Goal: Task Accomplishment & Management: Use online tool/utility

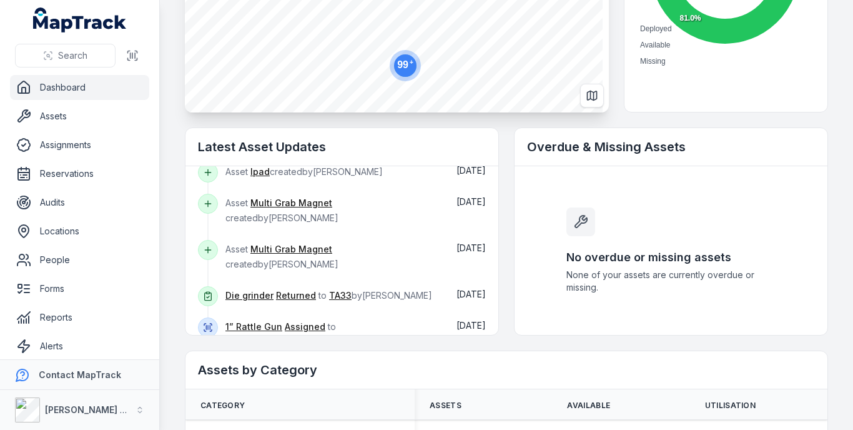
scroll to position [125, 0]
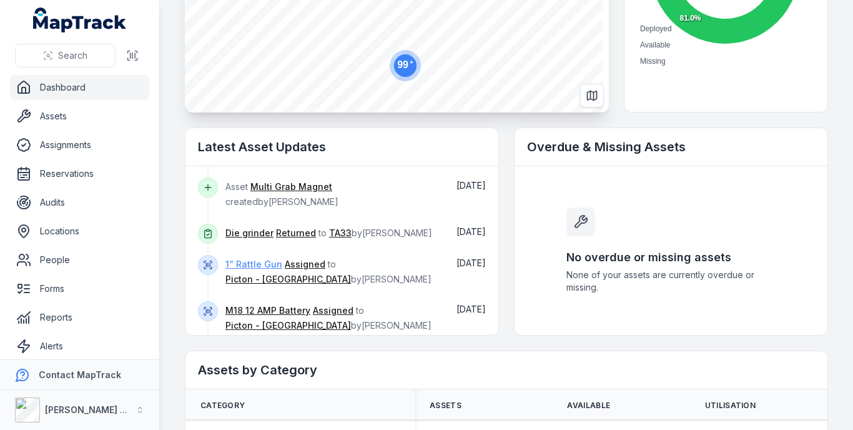
click at [267, 267] on link "1” Rattle Gun" at bounding box center [253, 264] width 57 height 12
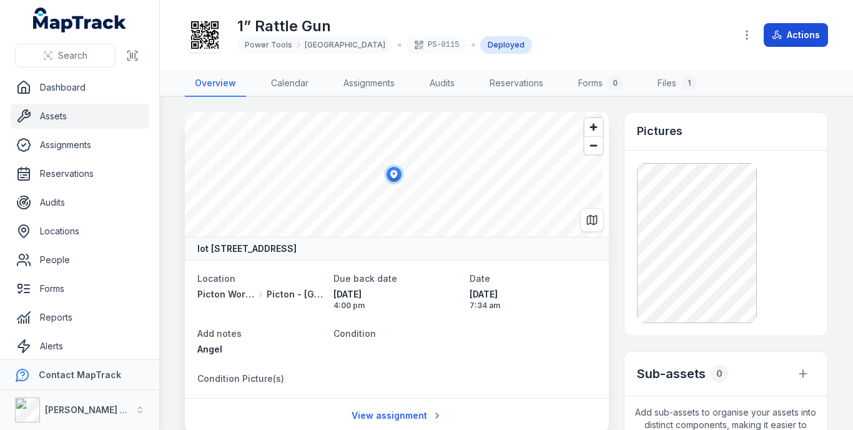
click at [784, 38] on button "Actions" at bounding box center [796, 35] width 64 height 24
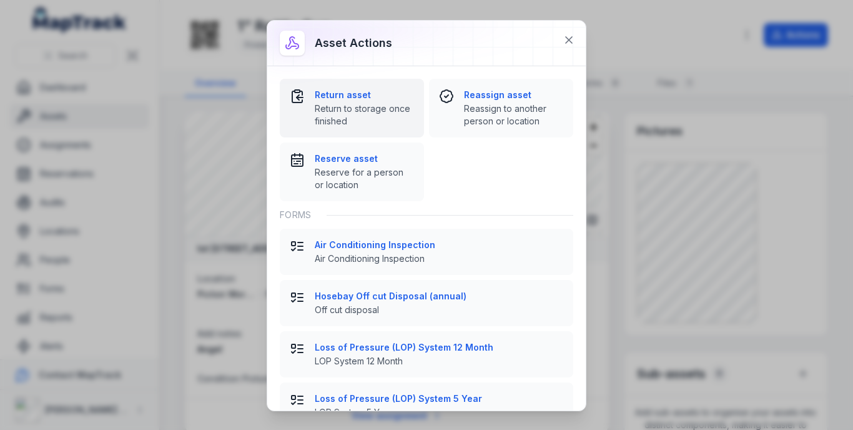
click at [352, 99] on strong "Return asset" at bounding box center [364, 95] width 99 height 12
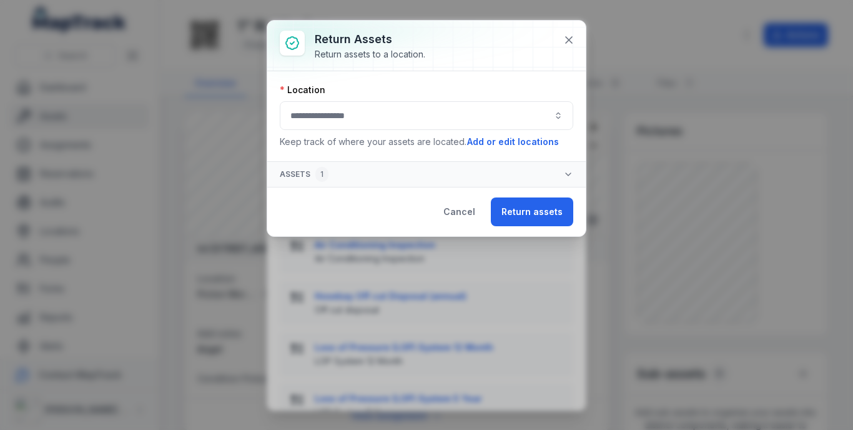
click at [440, 119] on button "button" at bounding box center [426, 115] width 293 height 29
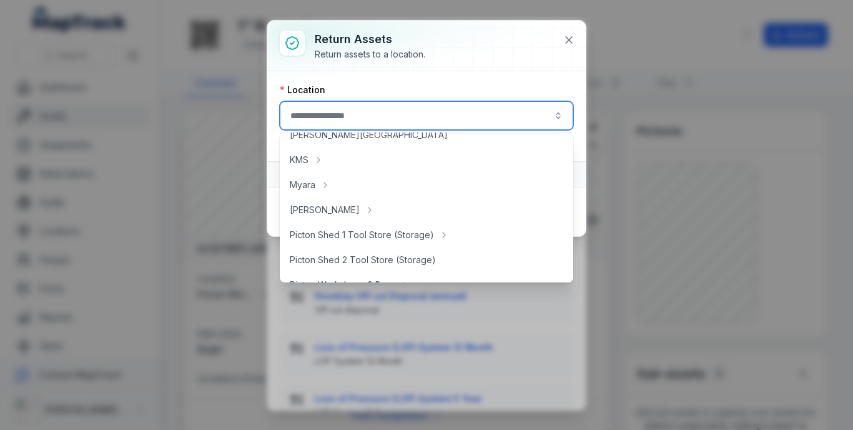
scroll to position [187, 0]
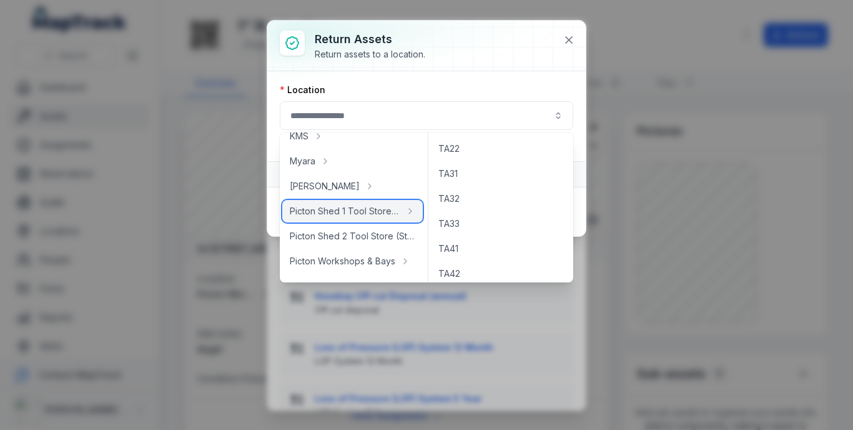
click at [351, 208] on span "Picton Shed 1 Tool Store (Storage)" at bounding box center [345, 211] width 111 height 12
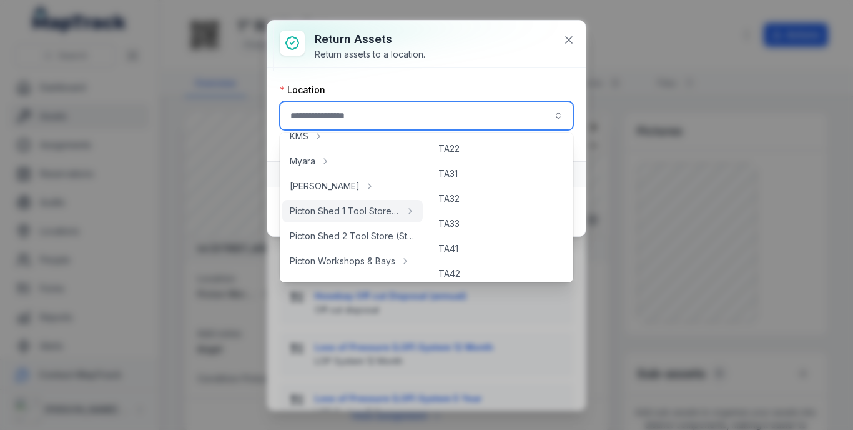
type input "**********"
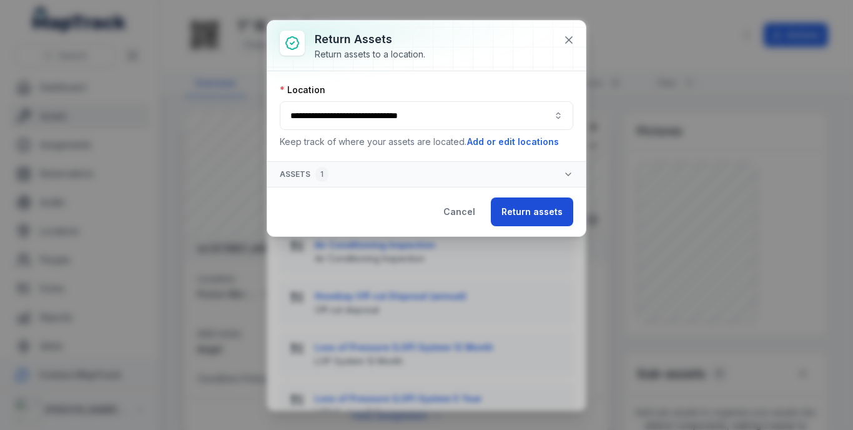
click at [532, 202] on button "Return assets" at bounding box center [532, 211] width 82 height 29
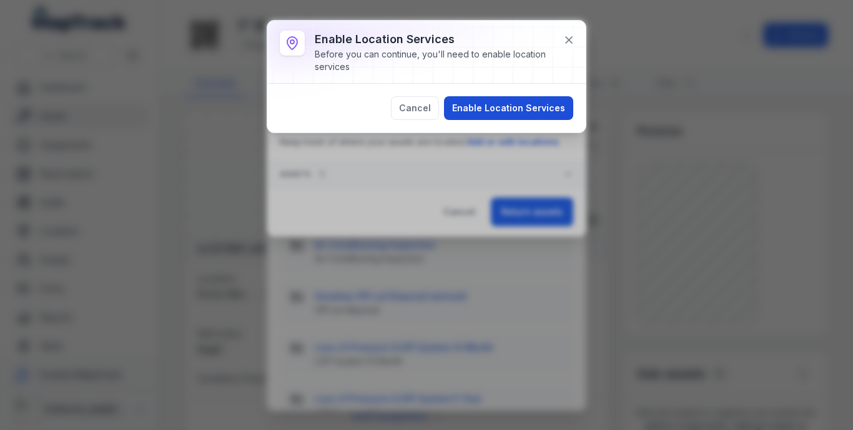
click at [528, 106] on button "Enable Location Services" at bounding box center [508, 108] width 129 height 24
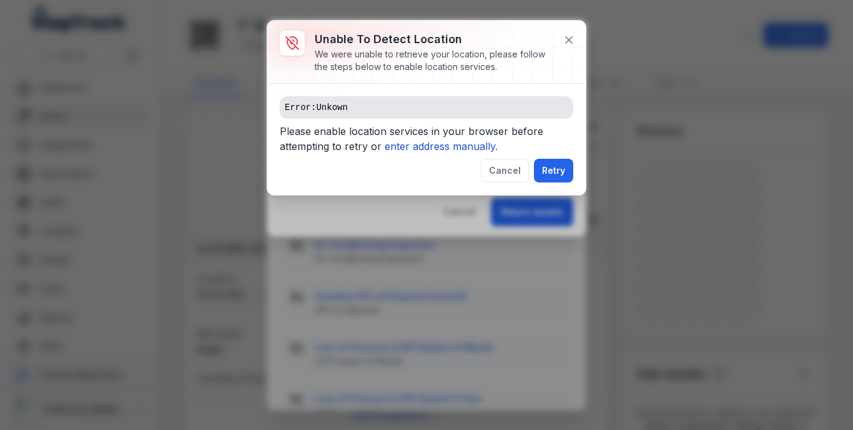
click at [430, 148] on icon "enter address manually." at bounding box center [441, 146] width 113 height 12
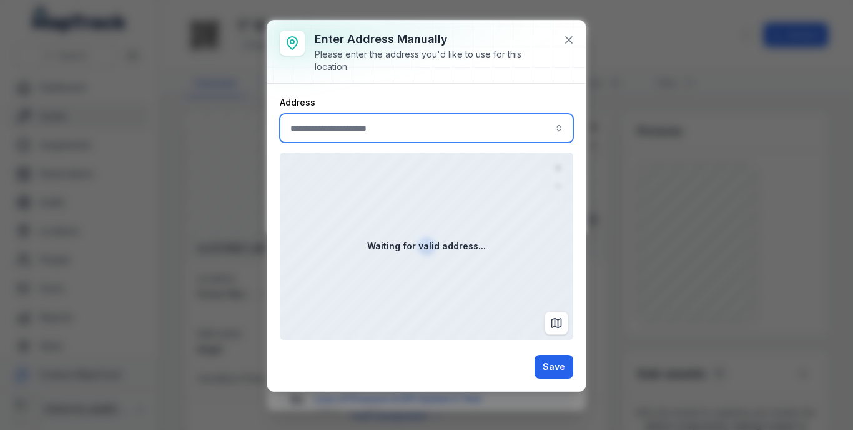
click at [366, 135] on input ":ru:-form-item-label" at bounding box center [426, 128] width 293 height 29
type input "**********"
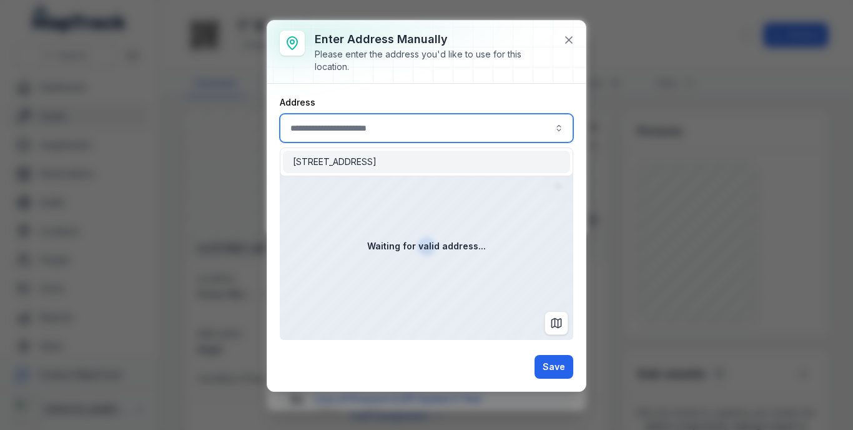
click at [356, 162] on span "[STREET_ADDRESS]" at bounding box center [335, 161] width 84 height 12
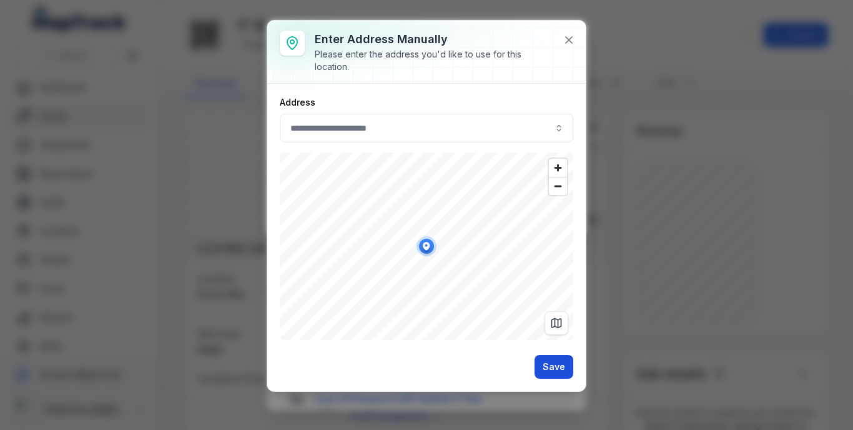
click at [558, 376] on button "Save" at bounding box center [553, 367] width 39 height 24
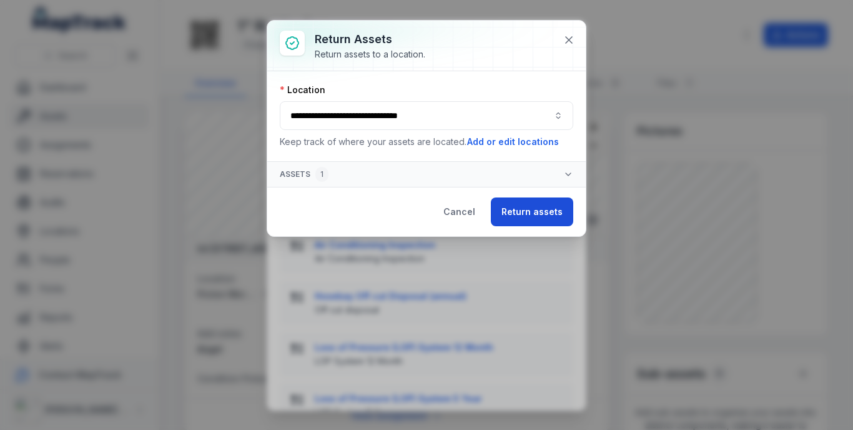
click at [553, 211] on button "Return assets" at bounding box center [532, 211] width 82 height 29
